Goal: Information Seeking & Learning: Check status

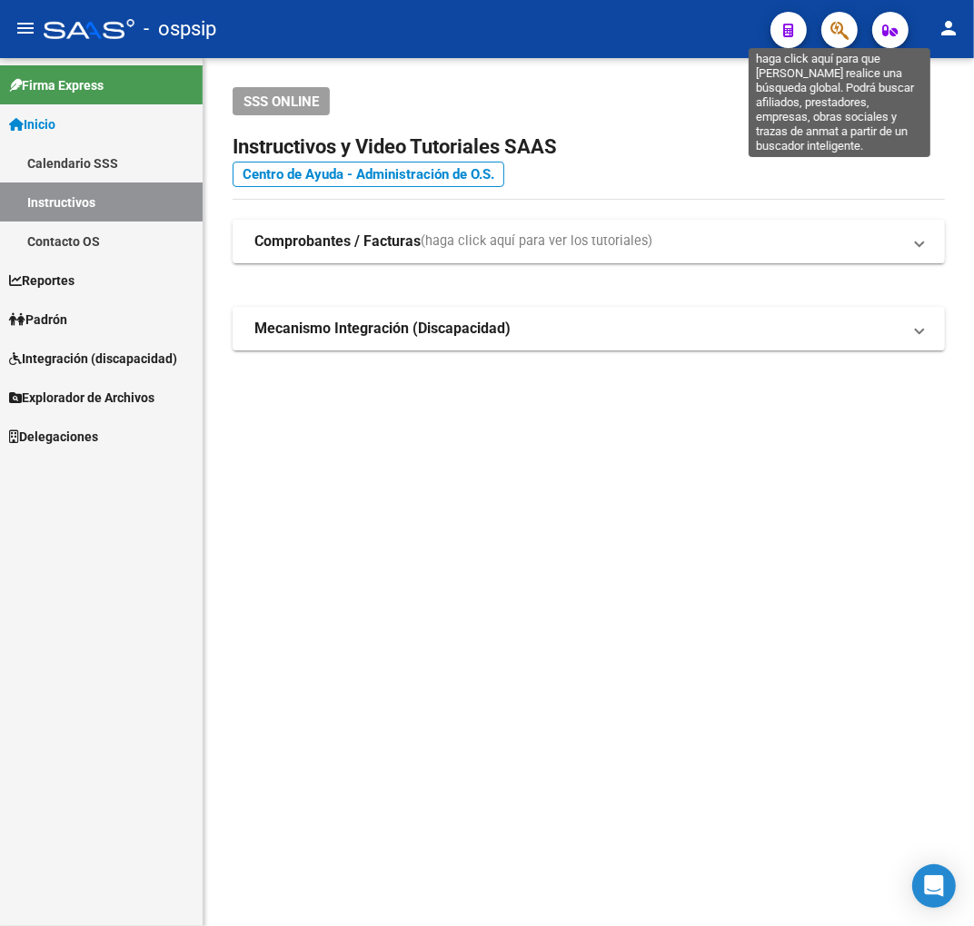
click at [845, 25] on icon "button" at bounding box center [839, 30] width 18 height 21
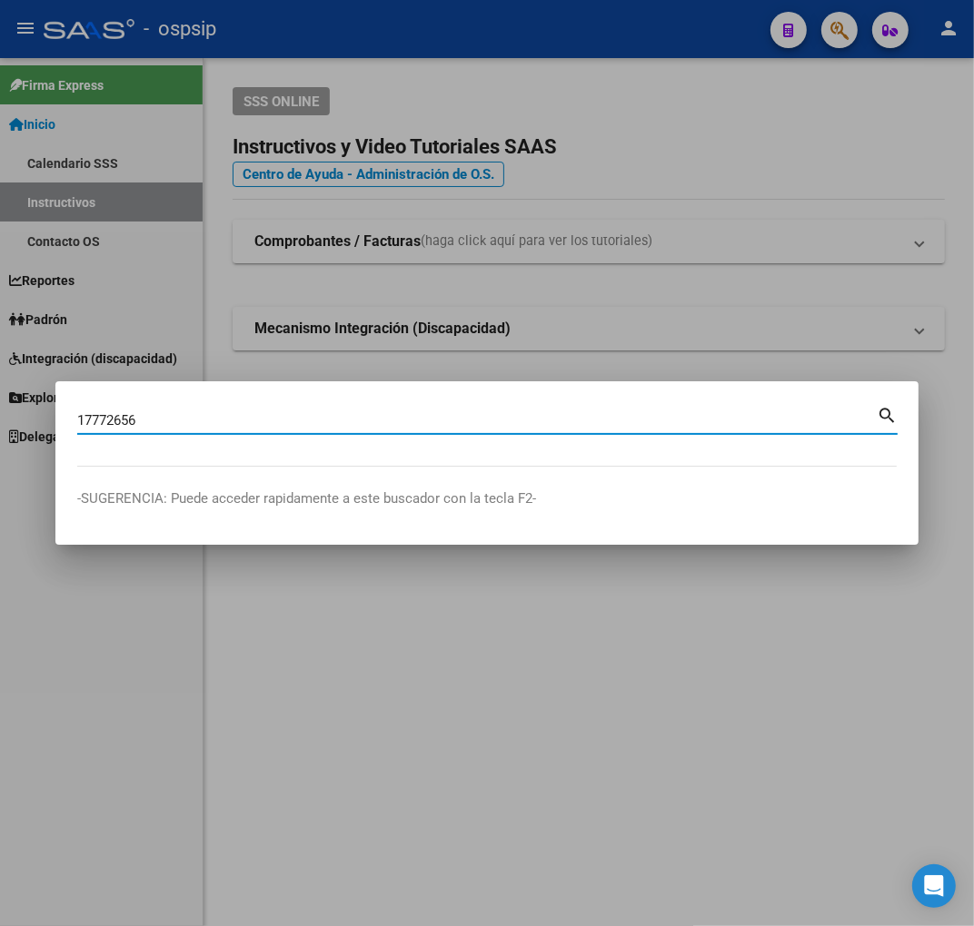
type input "17772656"
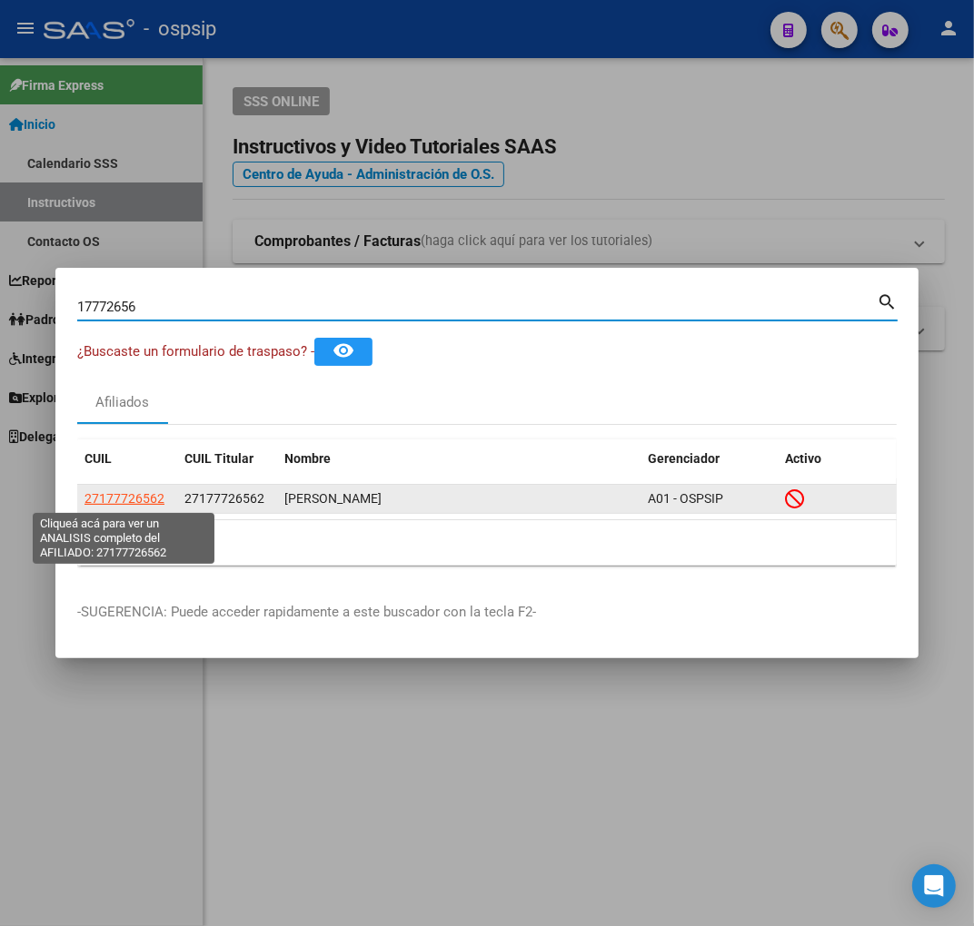
click at [142, 496] on span "27177726562" at bounding box center [124, 498] width 80 height 15
type textarea "27177726562"
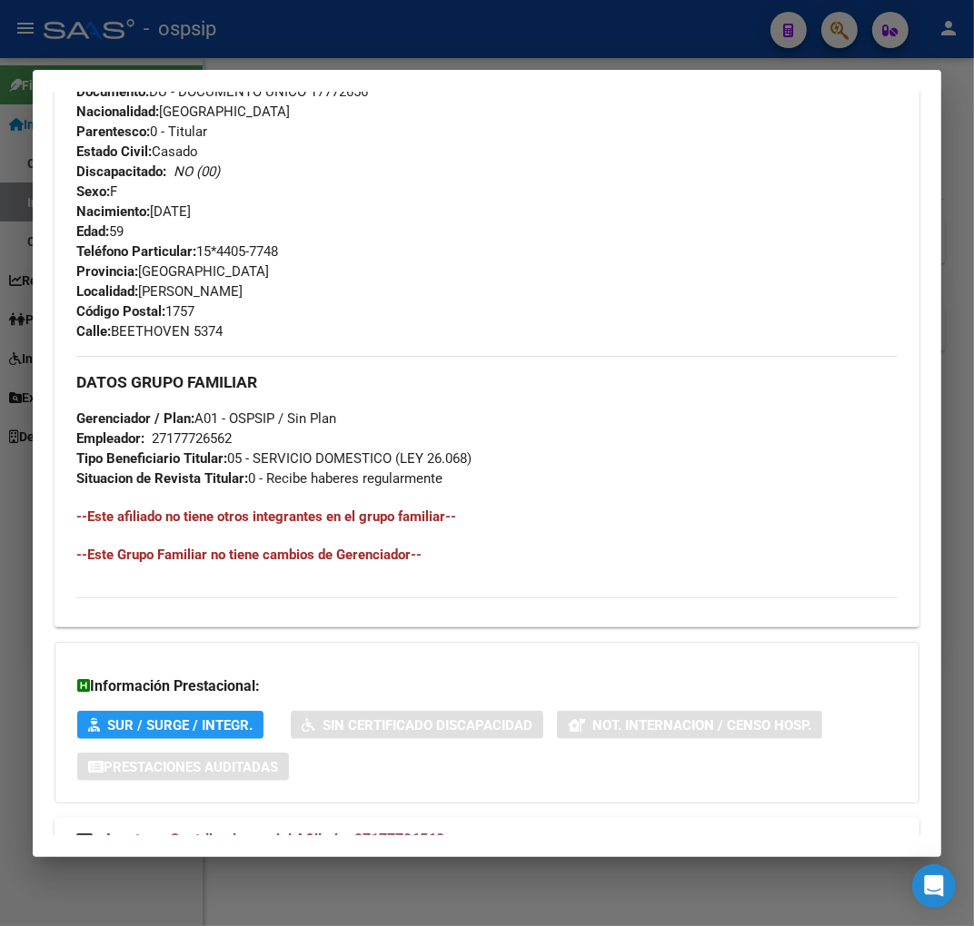
scroll to position [843, 0]
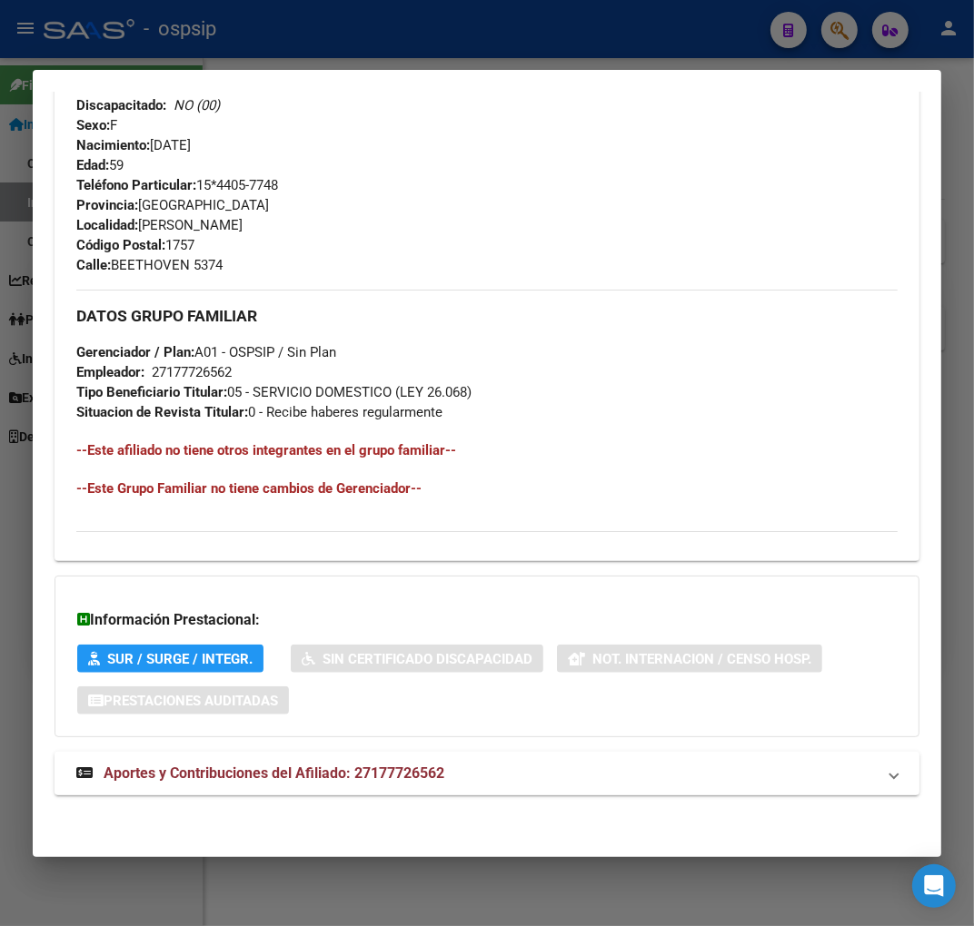
click at [621, 795] on div "DATOS PADRÓN ÁGIL: [PERSON_NAME] | INACTIVO | AFILIADO TITULAR Datos Personales…" at bounding box center [486, 64] width 865 height 1503
click at [639, 792] on mat-expansion-panel-header "Aportes y Contribuciones del Afiliado: 27177726562" at bounding box center [486, 774] width 865 height 44
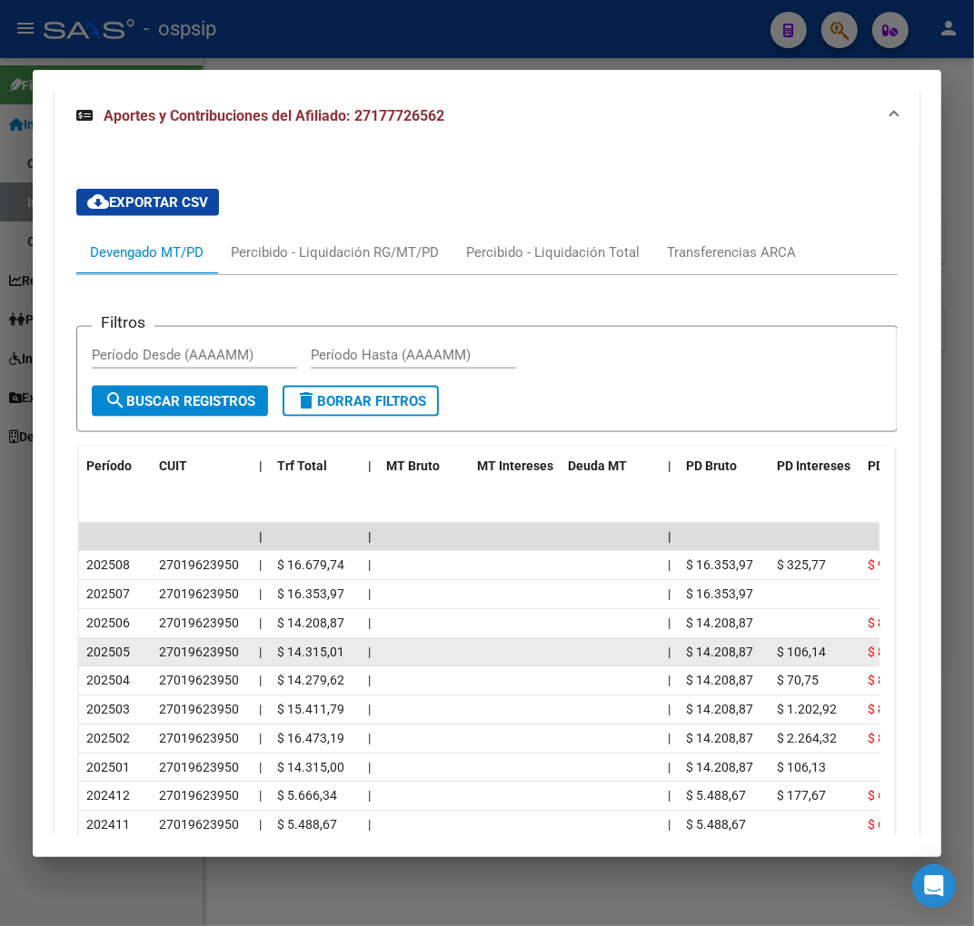
scroll to position [1406, 0]
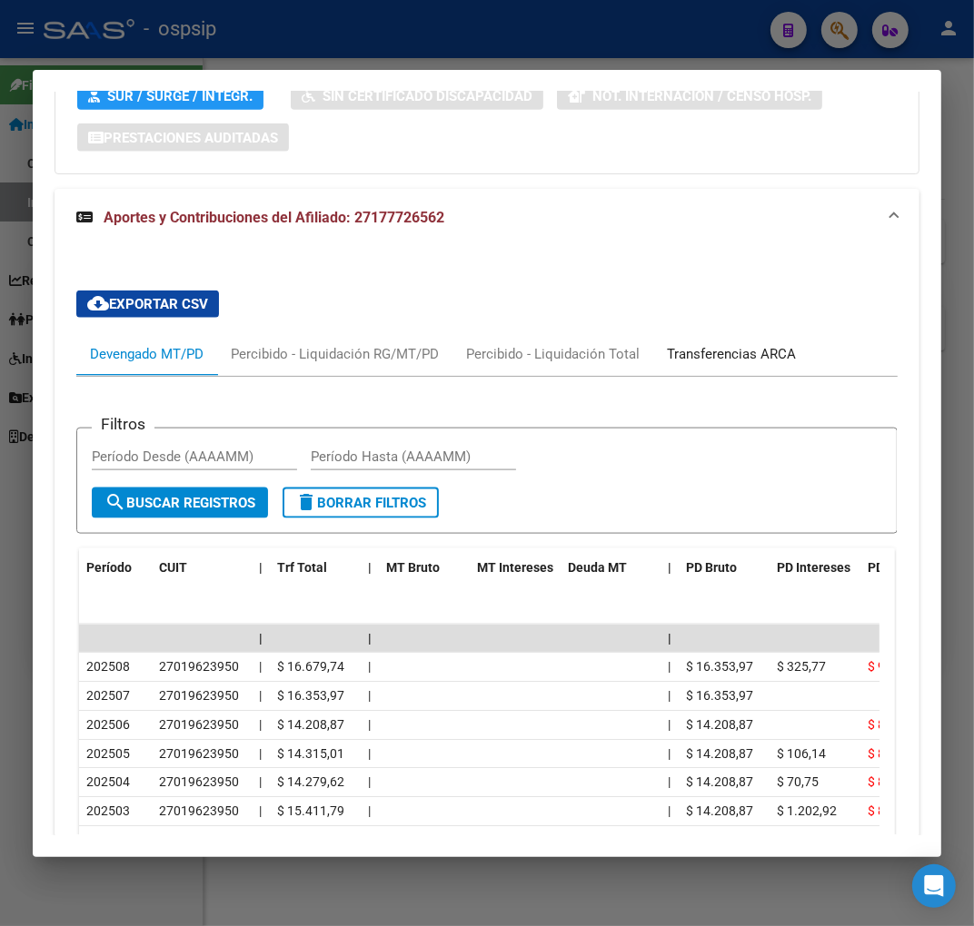
click at [756, 352] on div "Transferencias ARCA" at bounding box center [731, 354] width 129 height 20
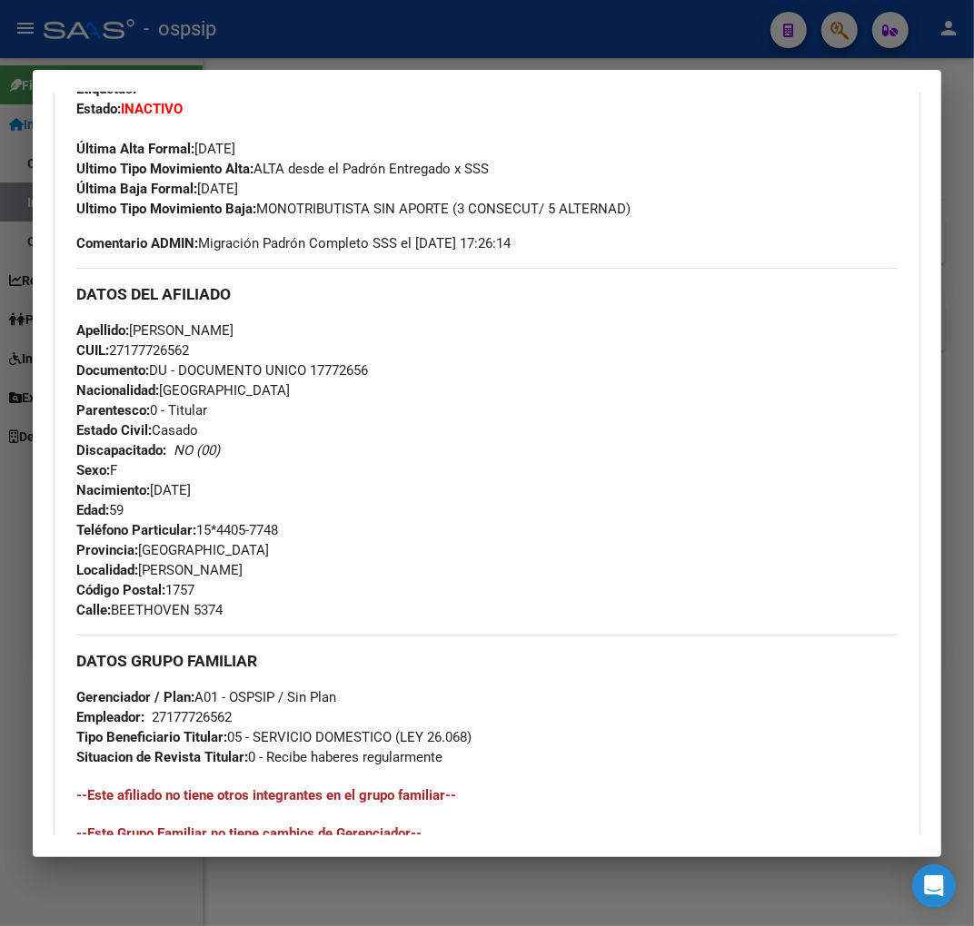
scroll to position [397, 0]
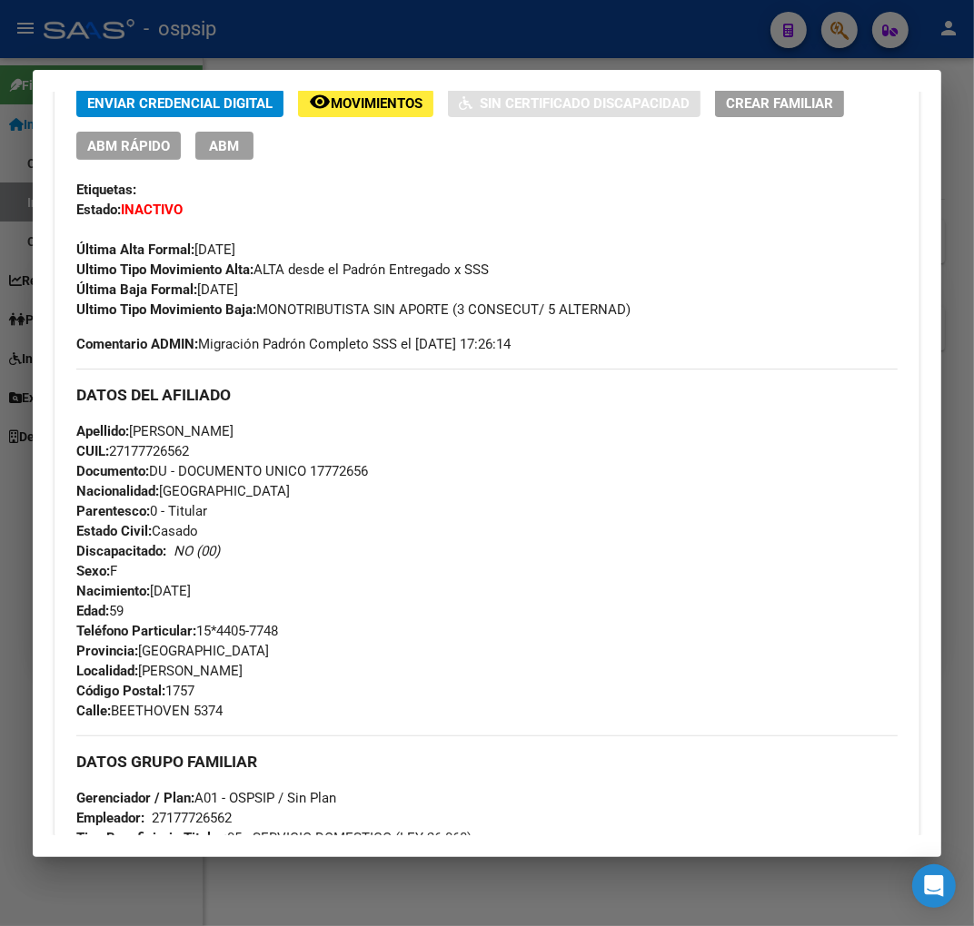
click at [454, 46] on div at bounding box center [487, 463] width 974 height 926
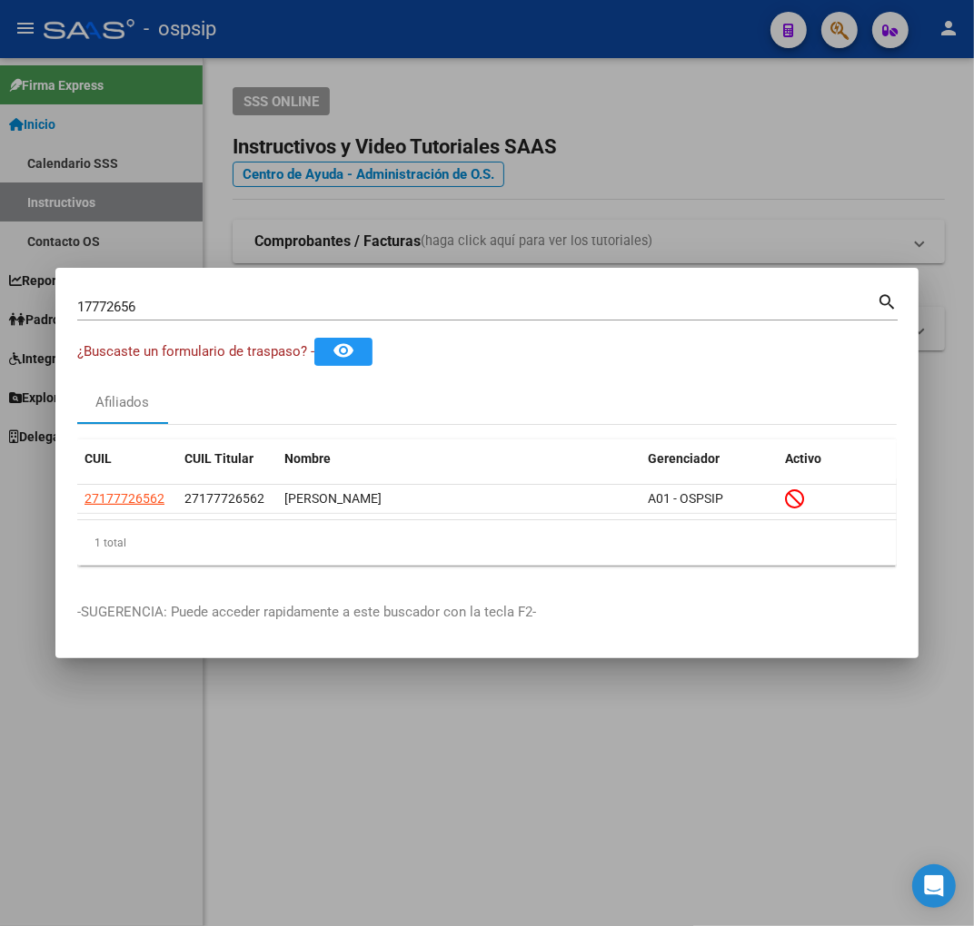
click at [460, 42] on div at bounding box center [487, 463] width 974 height 926
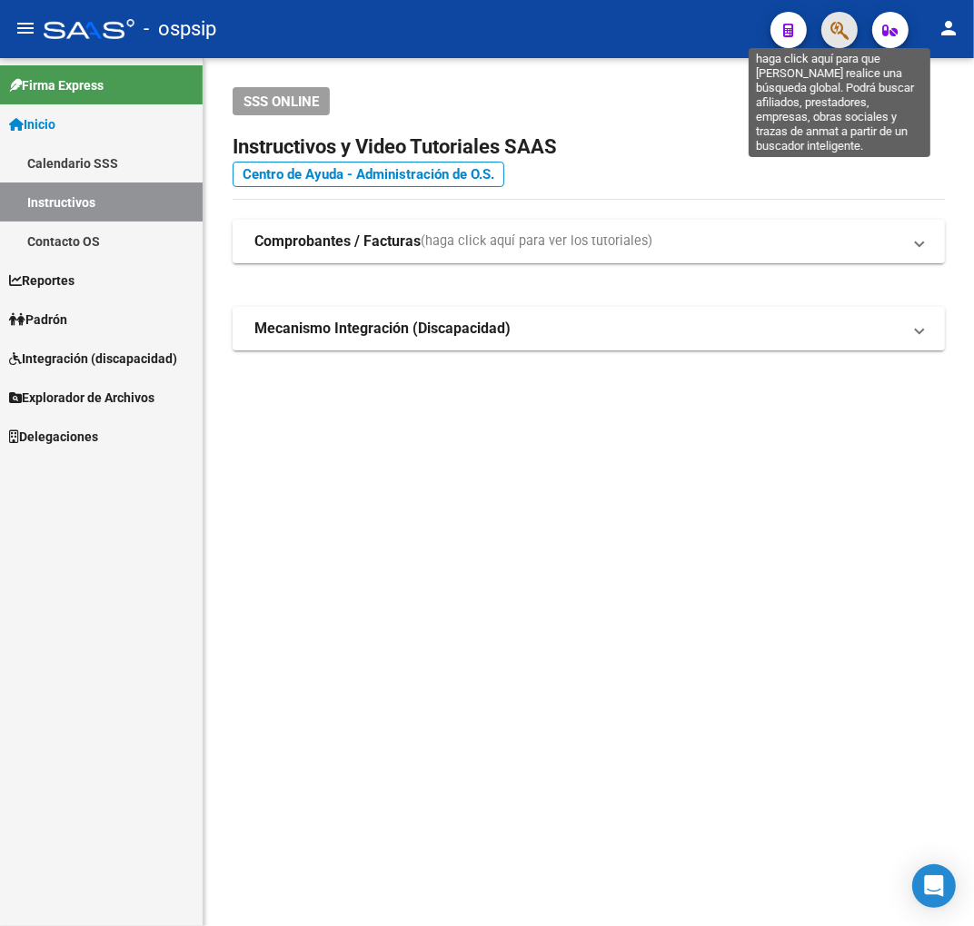
click at [846, 33] on icon "button" at bounding box center [839, 30] width 18 height 21
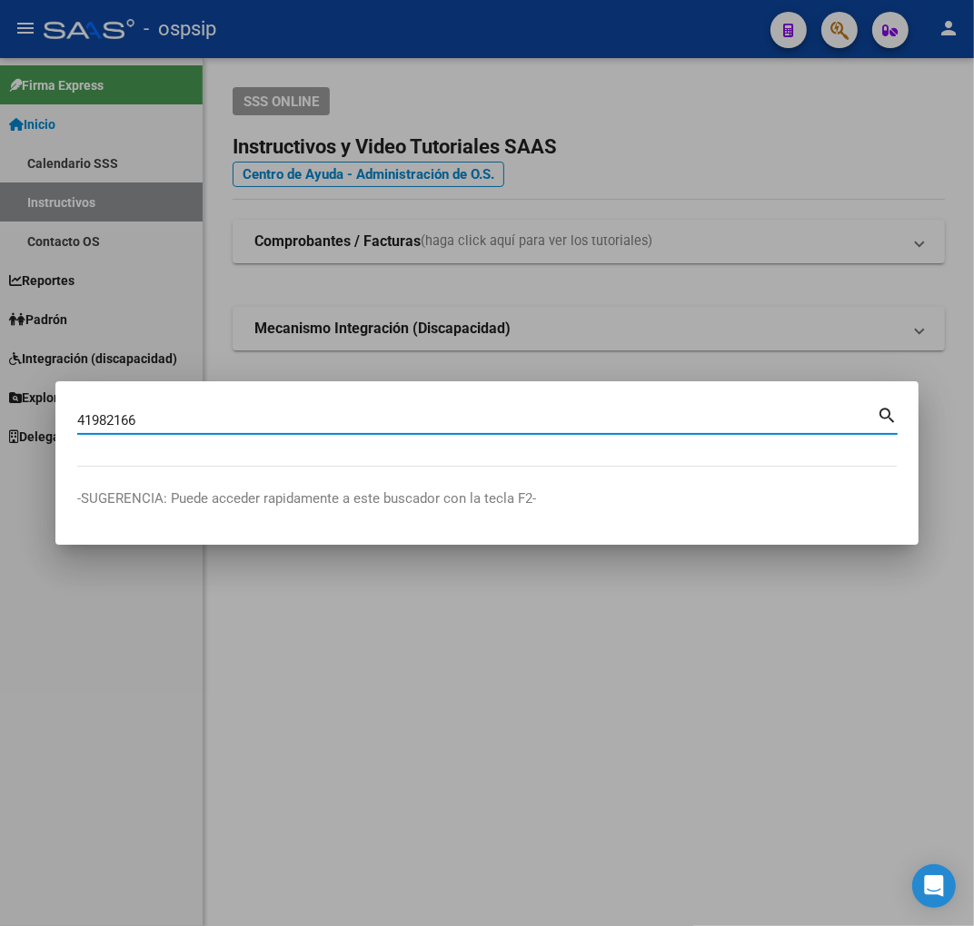
type input "41982166"
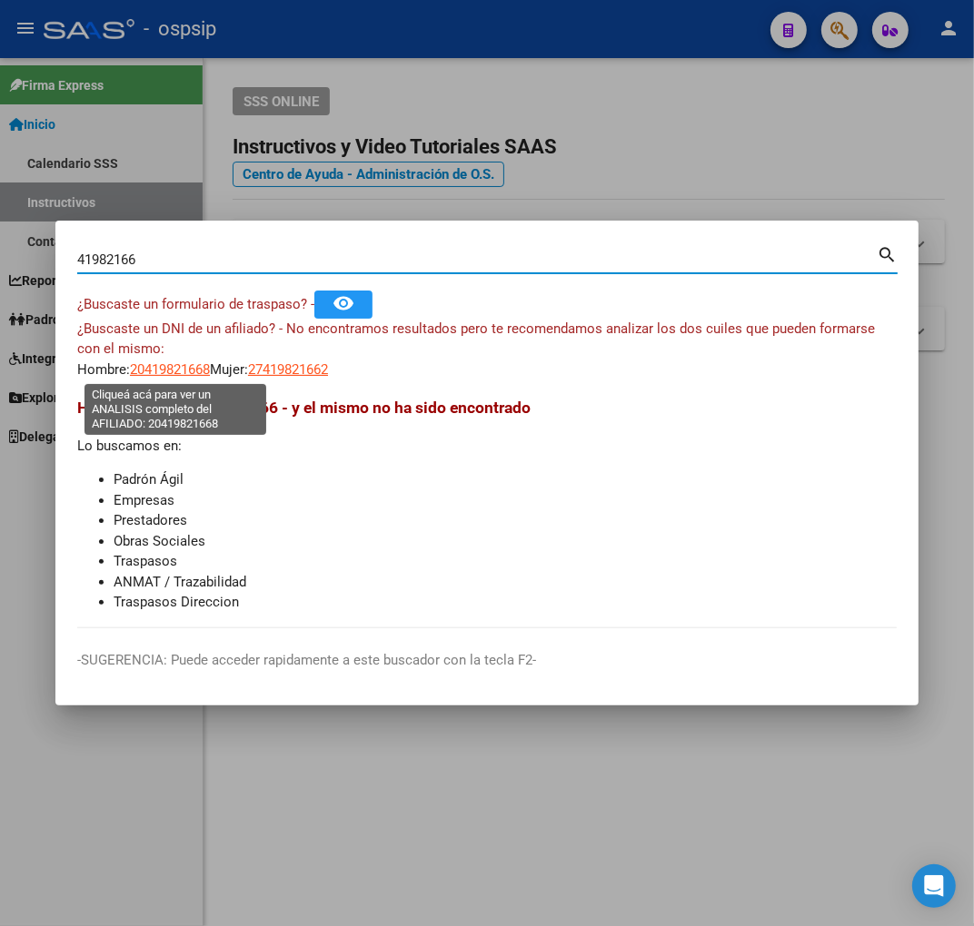
click at [171, 371] on span "20419821668" at bounding box center [170, 369] width 80 height 16
type textarea "20419821668"
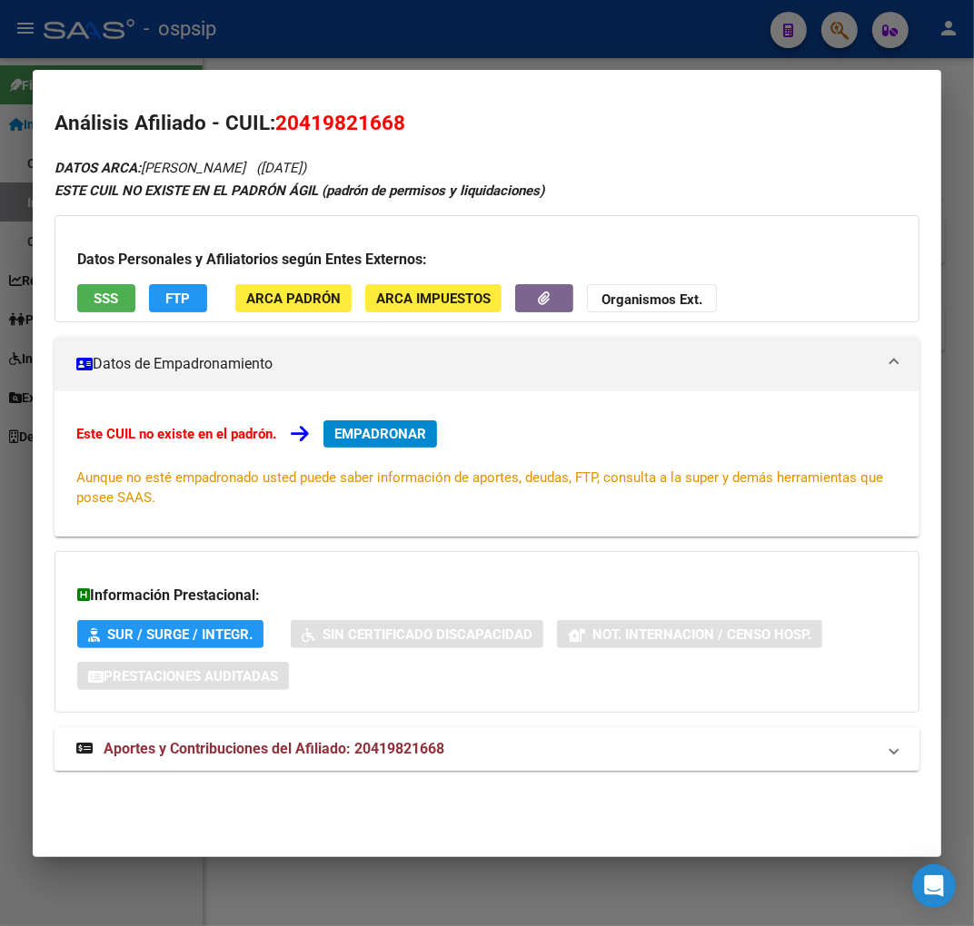
drag, startPoint x: 463, startPoint y: 745, endPoint x: 465, endPoint y: 730, distance: 14.6
click at [463, 743] on mat-panel-title "Aportes y Contribuciones del Afiliado: 20419821668" at bounding box center [475, 749] width 799 height 22
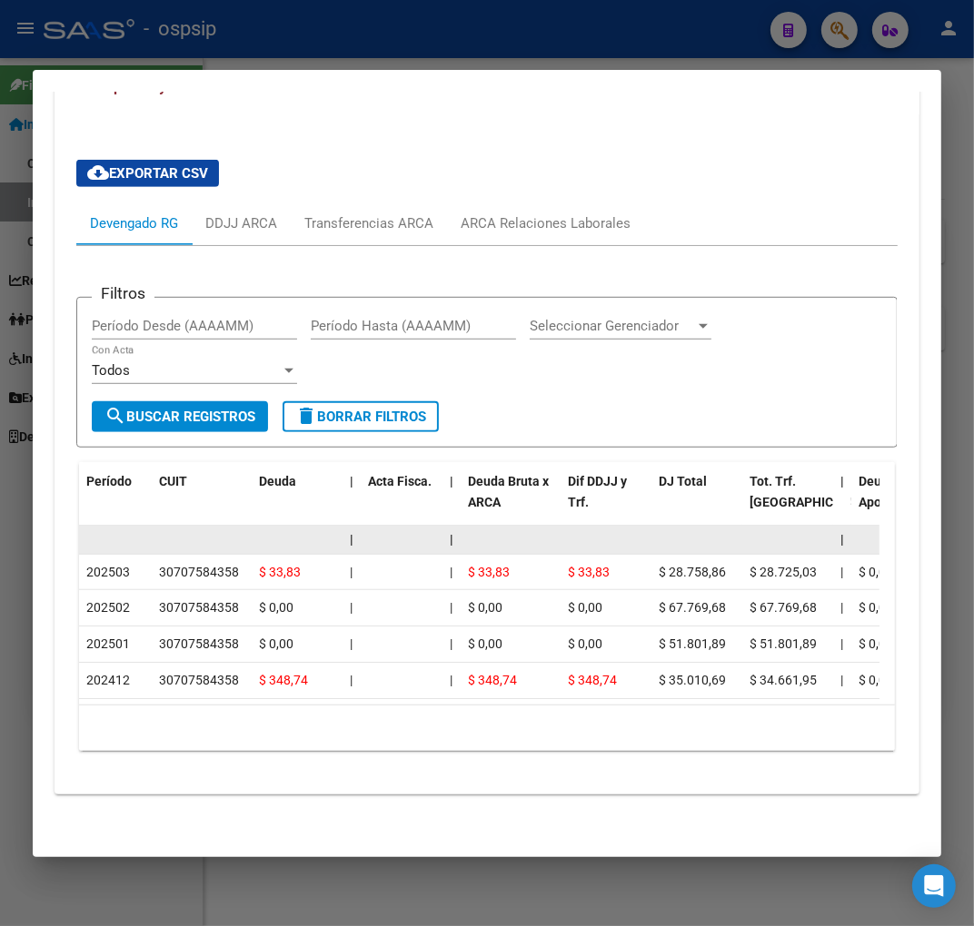
scroll to position [687, 0]
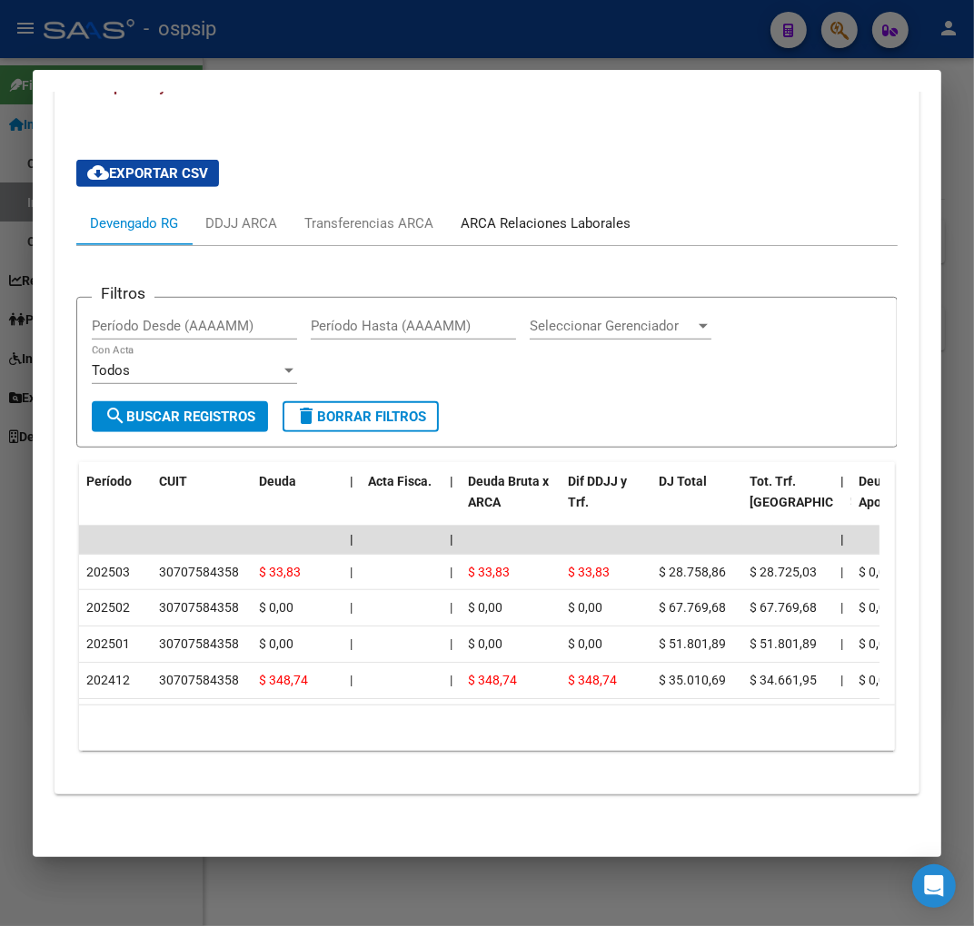
drag, startPoint x: 523, startPoint y: 203, endPoint x: 550, endPoint y: 214, distance: 28.5
click at [527, 213] on div "ARCA Relaciones Laborales" at bounding box center [545, 223] width 170 height 20
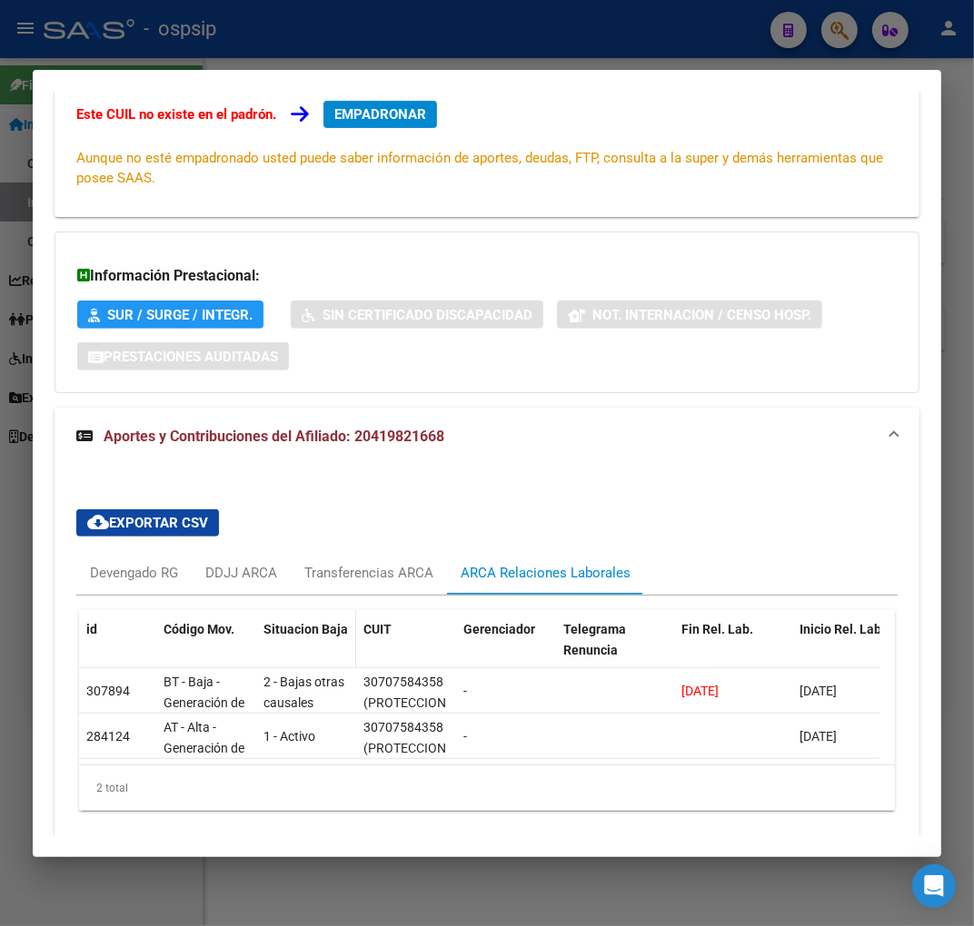
scroll to position [395, 0]
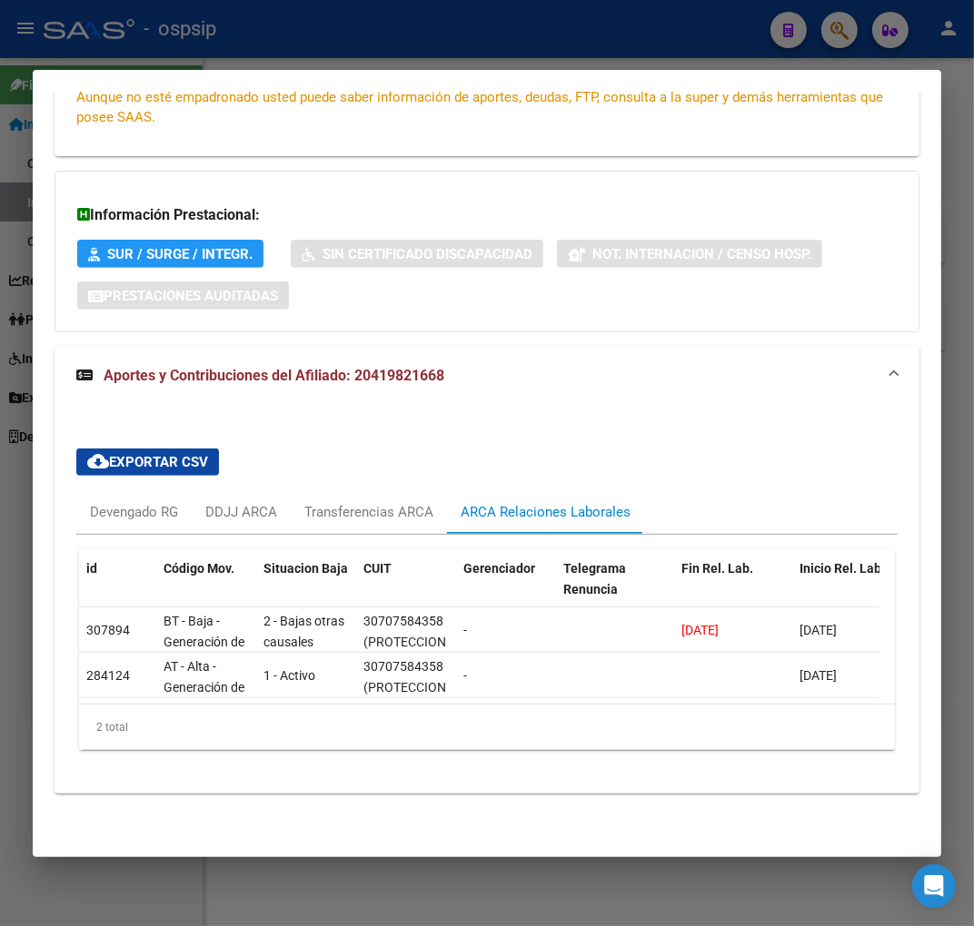
drag, startPoint x: 241, startPoint y: 710, endPoint x: 150, endPoint y: 709, distance: 90.8
click at [150, 709] on div "2 total" at bounding box center [487, 727] width 816 height 45
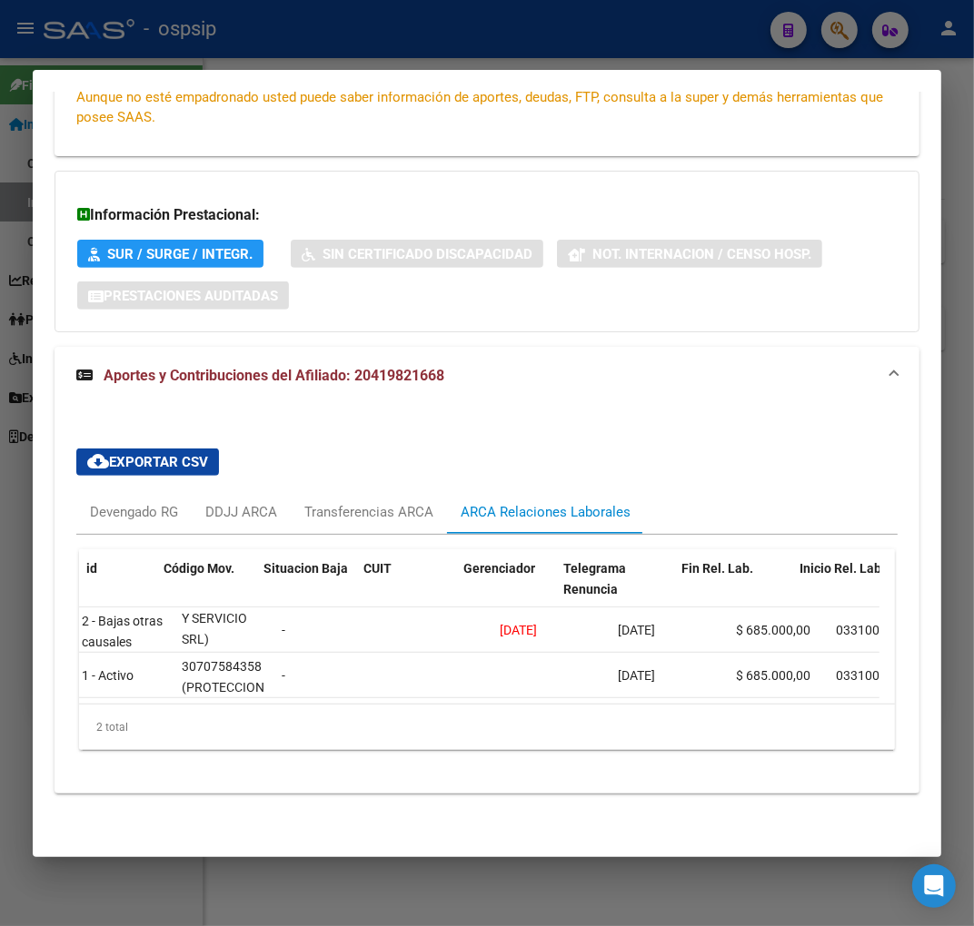
scroll to position [0, 0]
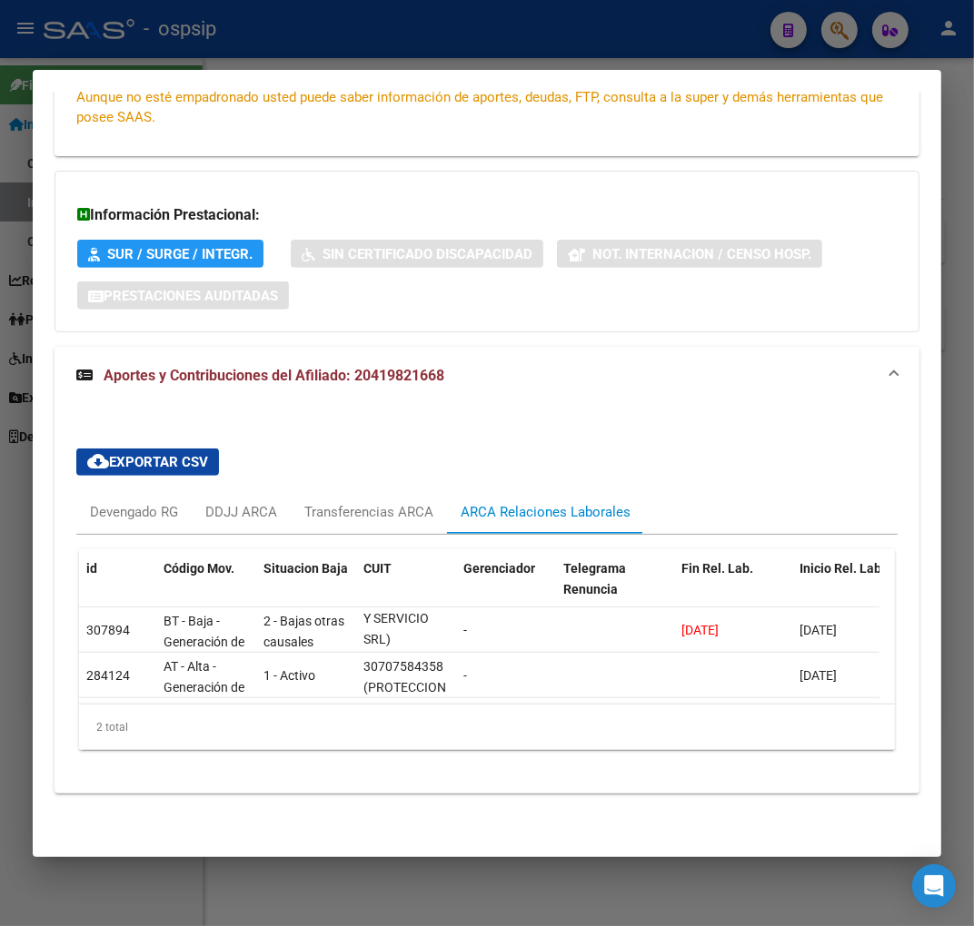
click at [376, 49] on div at bounding box center [487, 463] width 974 height 926
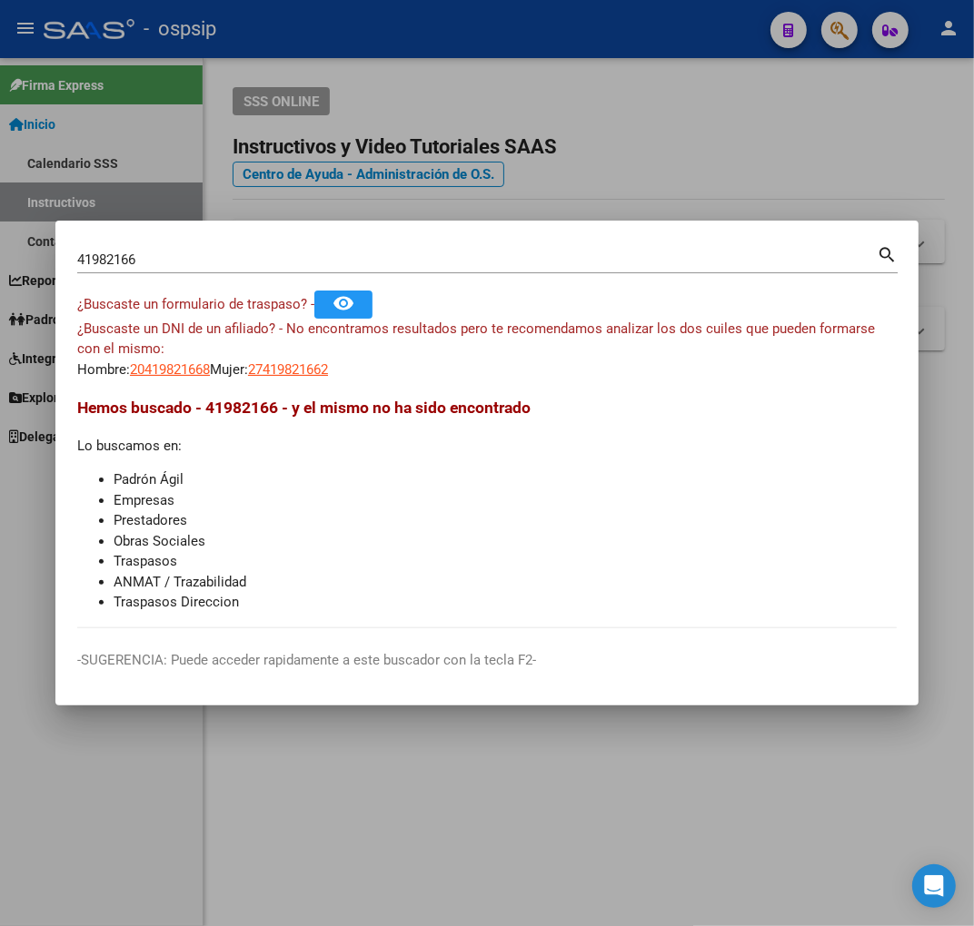
click at [376, 49] on div at bounding box center [487, 463] width 974 height 926
